Goal: Task Accomplishment & Management: Use online tool/utility

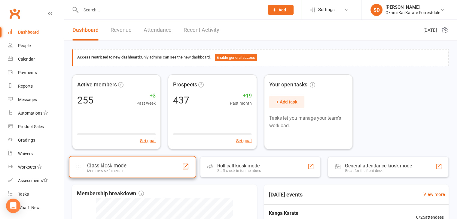
click at [135, 167] on div "Class kiosk mode Members self check-in" at bounding box center [132, 167] width 127 height 22
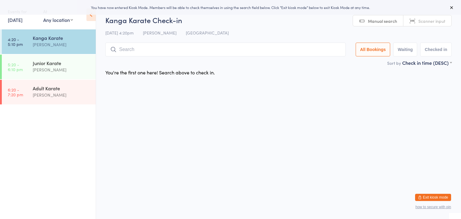
click at [228, 49] on input "search" at bounding box center [225, 50] width 241 height 14
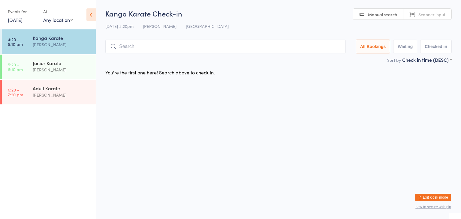
type input "H"
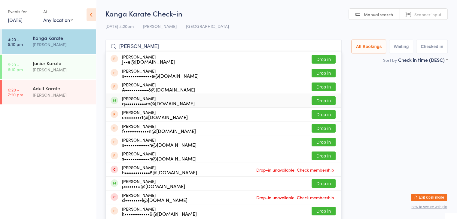
type input "[PERSON_NAME]"
click at [321, 99] on button "Drop in" at bounding box center [324, 100] width 24 height 9
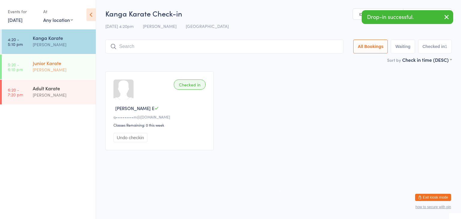
click at [76, 69] on div "[PERSON_NAME]" at bounding box center [62, 69] width 58 height 7
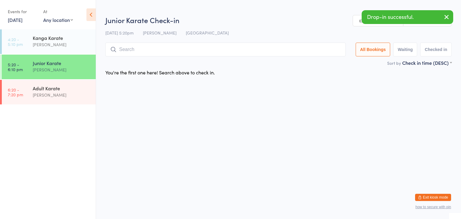
click at [160, 50] on input "search" at bounding box center [225, 50] width 241 height 14
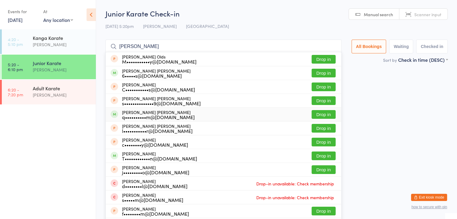
type input "[PERSON_NAME]"
click at [321, 112] on button "Drop in" at bounding box center [324, 114] width 24 height 9
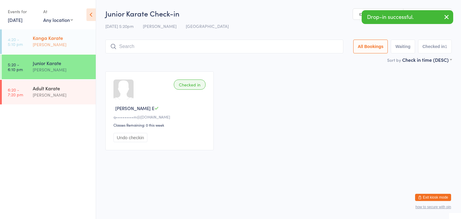
click at [55, 42] on div "[PERSON_NAME]" at bounding box center [62, 44] width 58 height 7
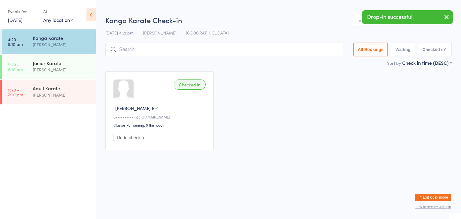
click at [145, 51] on input "search" at bounding box center [224, 50] width 238 height 14
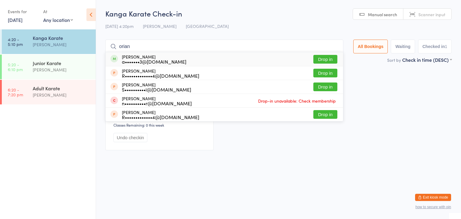
type input "orian"
click at [318, 59] on button "Drop in" at bounding box center [326, 59] width 24 height 9
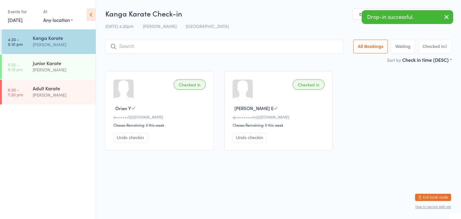
click at [133, 47] on input "search" at bounding box center [224, 47] width 238 height 14
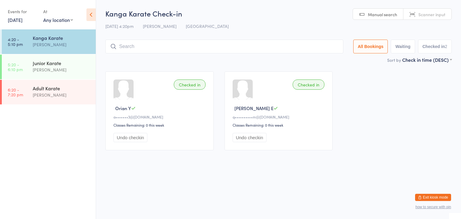
click at [192, 44] on input "search" at bounding box center [224, 47] width 238 height 14
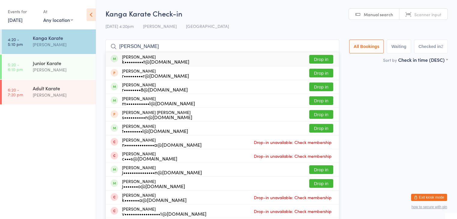
type input "[PERSON_NAME]"
click at [316, 59] on button "Drop in" at bounding box center [321, 59] width 24 height 9
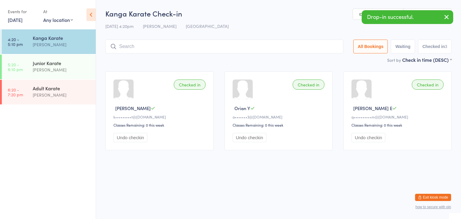
click at [301, 45] on input "search" at bounding box center [224, 47] width 238 height 14
click at [252, 48] on input "search" at bounding box center [224, 47] width 238 height 14
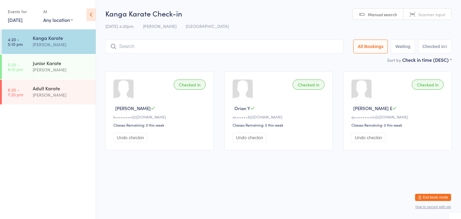
click at [425, 199] on button "Exit kiosk mode" at bounding box center [433, 197] width 36 height 7
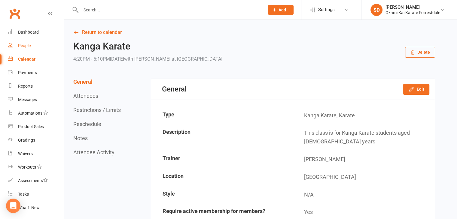
click at [26, 47] on div "People" at bounding box center [24, 45] width 13 height 5
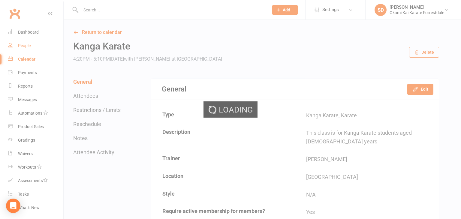
select select "100"
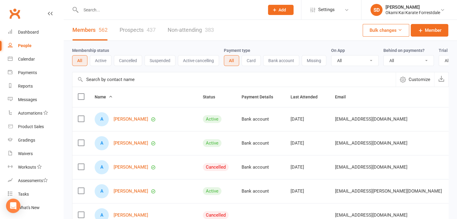
click at [159, 81] on input "text" at bounding box center [233, 79] width 323 height 14
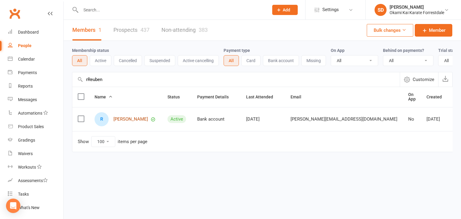
type input "rReuben"
click at [133, 121] on link "Reuben Price" at bounding box center [131, 119] width 35 height 5
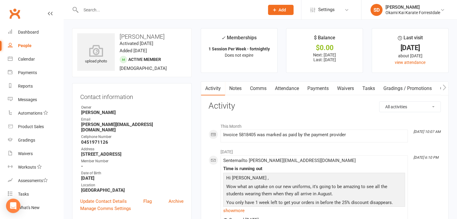
click at [322, 86] on link "Payments" at bounding box center [318, 89] width 30 height 14
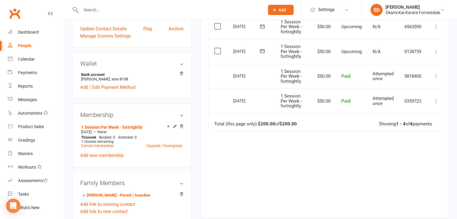
scroll to position [174, 0]
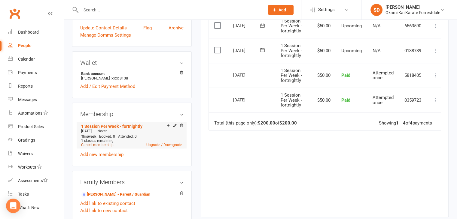
click at [105, 143] on link "Cancel membership" at bounding box center [97, 145] width 32 height 4
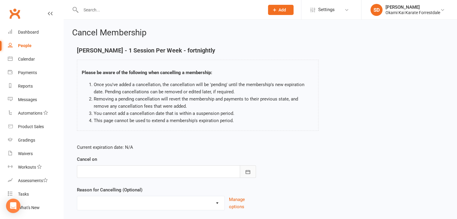
click at [246, 173] on icon "button" at bounding box center [248, 172] width 6 height 6
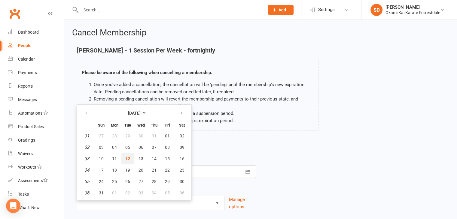
click at [127, 157] on span "12" at bounding box center [127, 159] width 5 height 5
type input "12 Aug 2025"
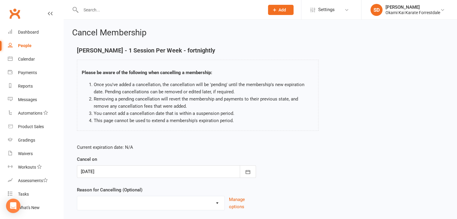
click at [185, 205] on select "Holiday Injury Other reason" at bounding box center [150, 202] width 147 height 12
select select "2"
click at [77, 196] on select "Holiday Injury Other reason" at bounding box center [150, 202] width 147 height 12
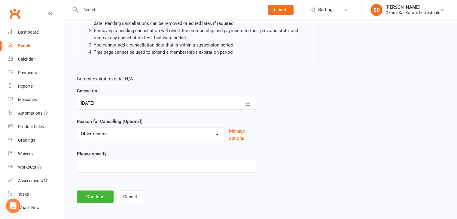
scroll to position [70, 0]
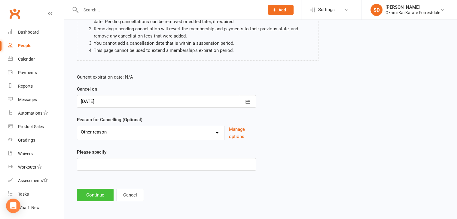
click at [97, 193] on button "Continue" at bounding box center [95, 195] width 37 height 13
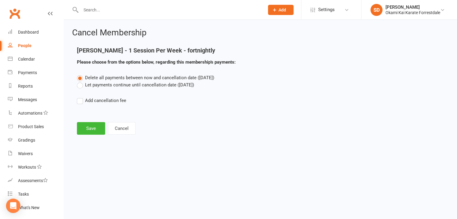
scroll to position [0, 0]
click at [93, 130] on button "Save" at bounding box center [91, 128] width 28 height 13
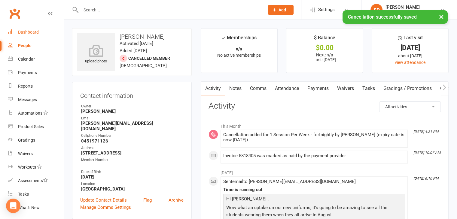
click at [33, 31] on div "Dashboard" at bounding box center [28, 32] width 21 height 5
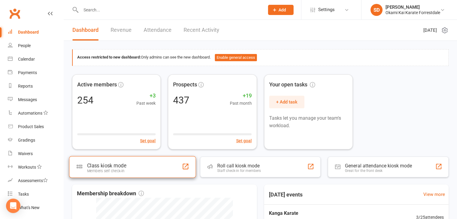
click at [123, 169] on div "Members self check-in" at bounding box center [106, 171] width 39 height 5
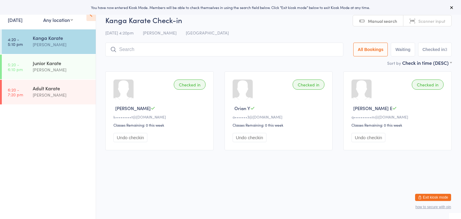
click at [178, 50] on input "search" at bounding box center [224, 50] width 238 height 14
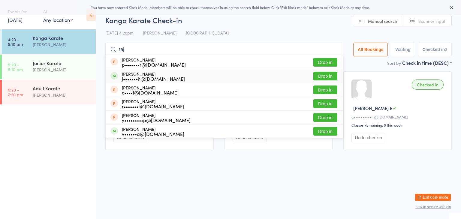
type input "taj"
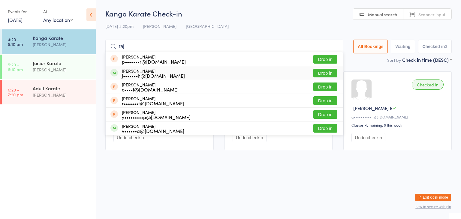
click at [316, 77] on button "Drop in" at bounding box center [326, 73] width 24 height 9
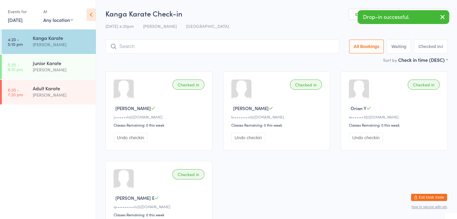
click at [299, 46] on input "search" at bounding box center [222, 47] width 234 height 14
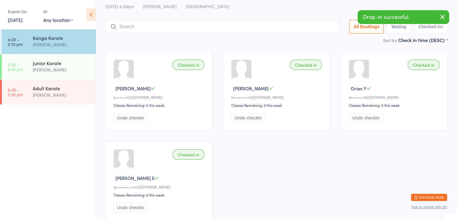
scroll to position [40, 0]
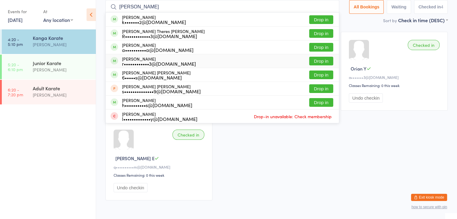
type input "[PERSON_NAME]"
click at [317, 61] on button "Drop in" at bounding box center [321, 61] width 24 height 9
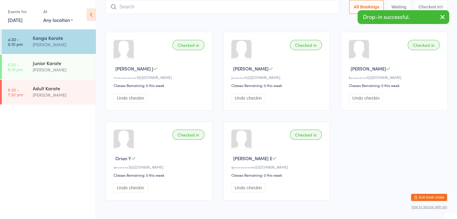
click at [298, 7] on input "search" at bounding box center [222, 7] width 234 height 14
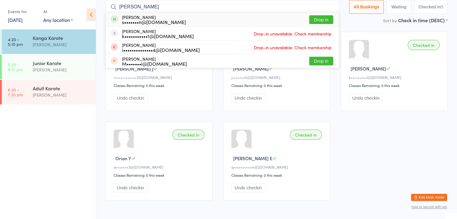
type input "[PERSON_NAME]"
click at [316, 20] on button "Drop in" at bounding box center [321, 19] width 24 height 9
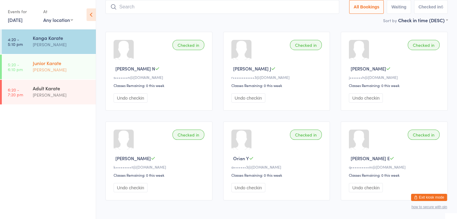
click at [52, 71] on div "[PERSON_NAME]" at bounding box center [62, 69] width 58 height 7
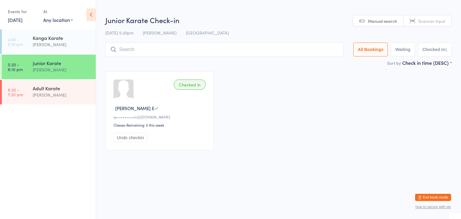
click at [151, 50] on input "search" at bounding box center [224, 50] width 238 height 14
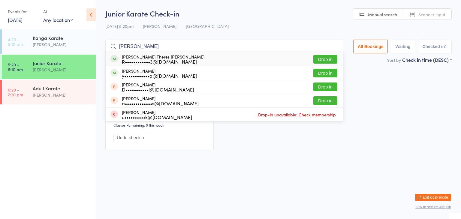
type input "Joanna"
click at [318, 59] on button "Drop in" at bounding box center [326, 59] width 24 height 9
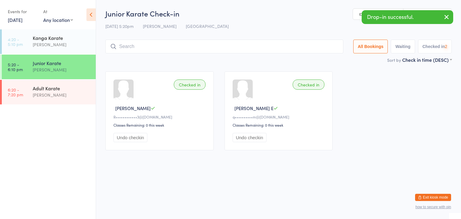
click at [308, 50] on input "search" at bounding box center [224, 47] width 238 height 14
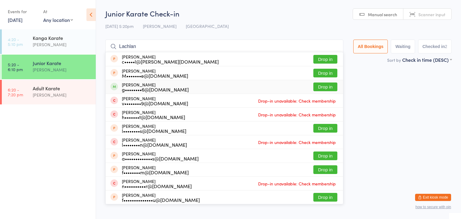
type input "Lachlan"
click at [327, 87] on button "Drop in" at bounding box center [326, 87] width 24 height 9
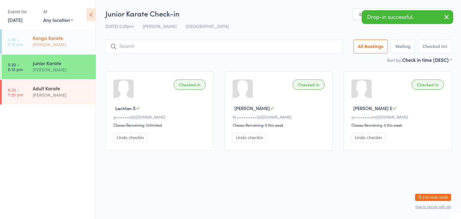
click at [70, 40] on div "Kanga Karate" at bounding box center [62, 38] width 58 height 7
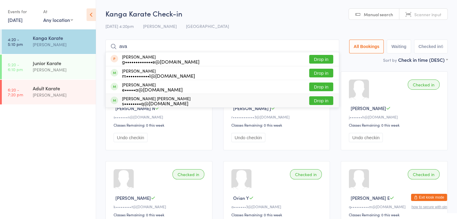
type input "ava"
click at [317, 100] on button "Drop in" at bounding box center [321, 100] width 24 height 9
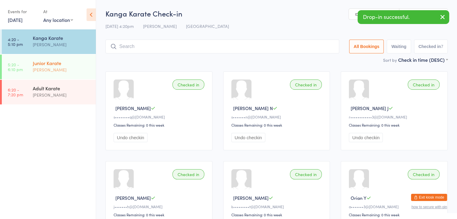
click at [68, 75] on div "Junior Karate Sonya Del Carlo" at bounding box center [64, 67] width 63 height 24
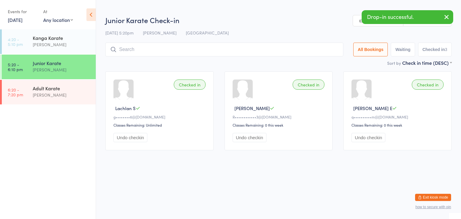
click at [149, 50] on input "search" at bounding box center [224, 50] width 238 height 14
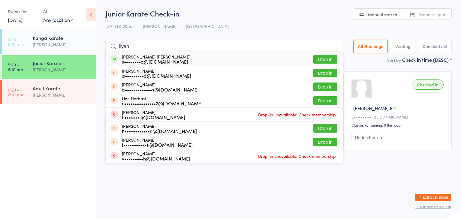
type input "liyan"
click at [319, 60] on button "Drop in" at bounding box center [326, 59] width 24 height 9
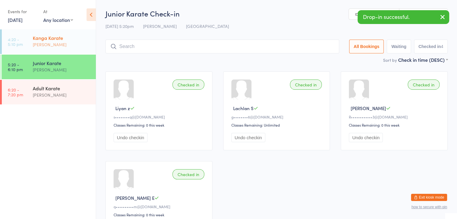
click at [70, 48] on div "Kanga Karate Sonya Del Carlo" at bounding box center [64, 41] width 63 height 24
